Goal: Information Seeking & Learning: Learn about a topic

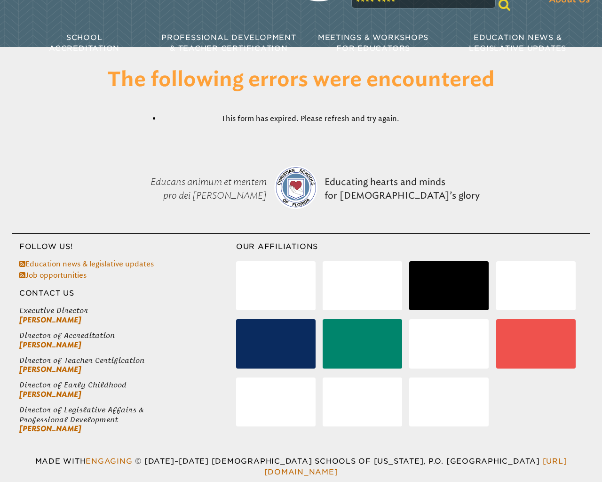
scroll to position [103, 0]
type input "********"
type input "*"
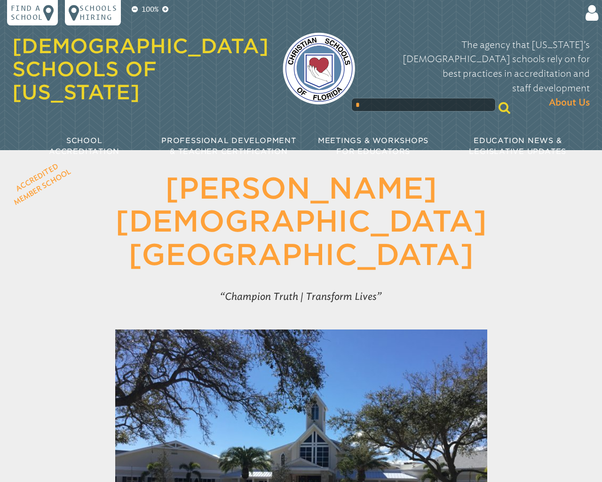
scroll to position [1386, 0]
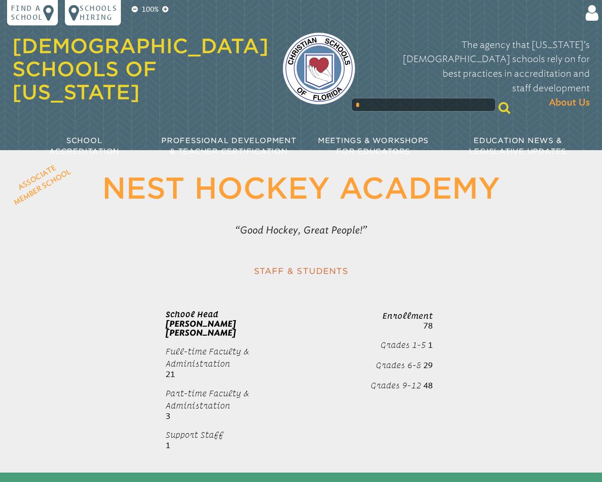
scroll to position [472, 0]
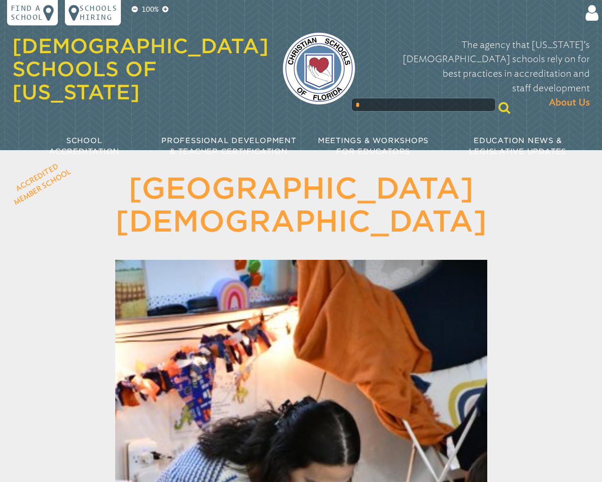
scroll to position [1972, 0]
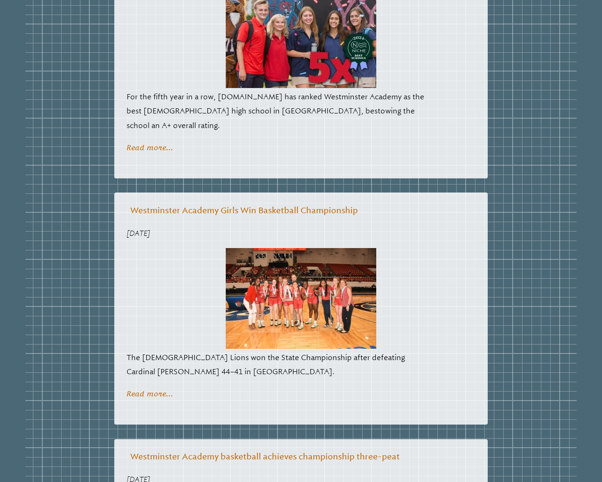
scroll to position [4316, 0]
